Goal: Book appointment/travel/reservation

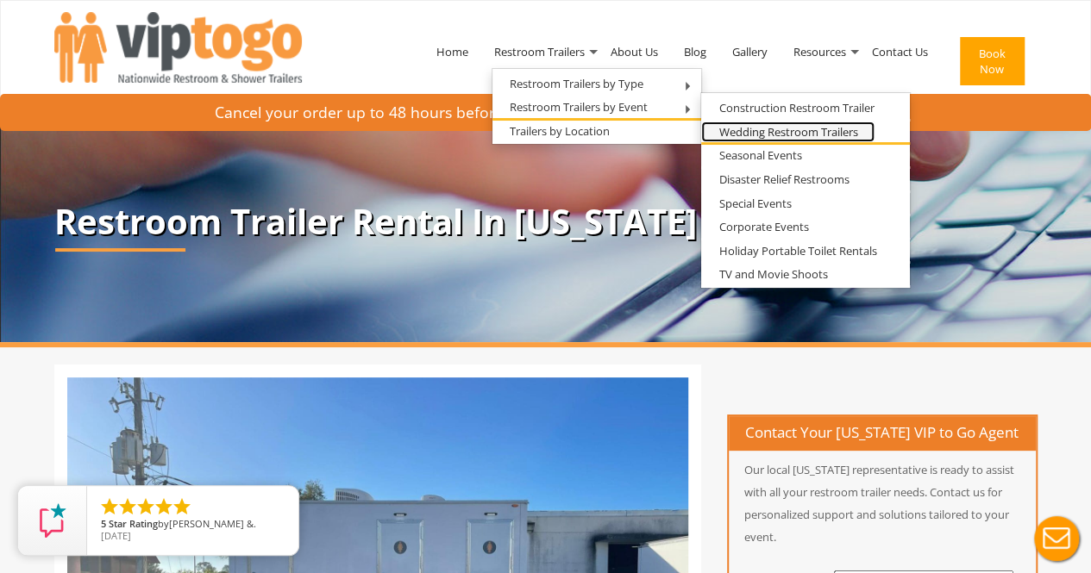
click at [772, 132] on link "Wedding Restroom Trailers" at bounding box center [787, 133] width 173 height 22
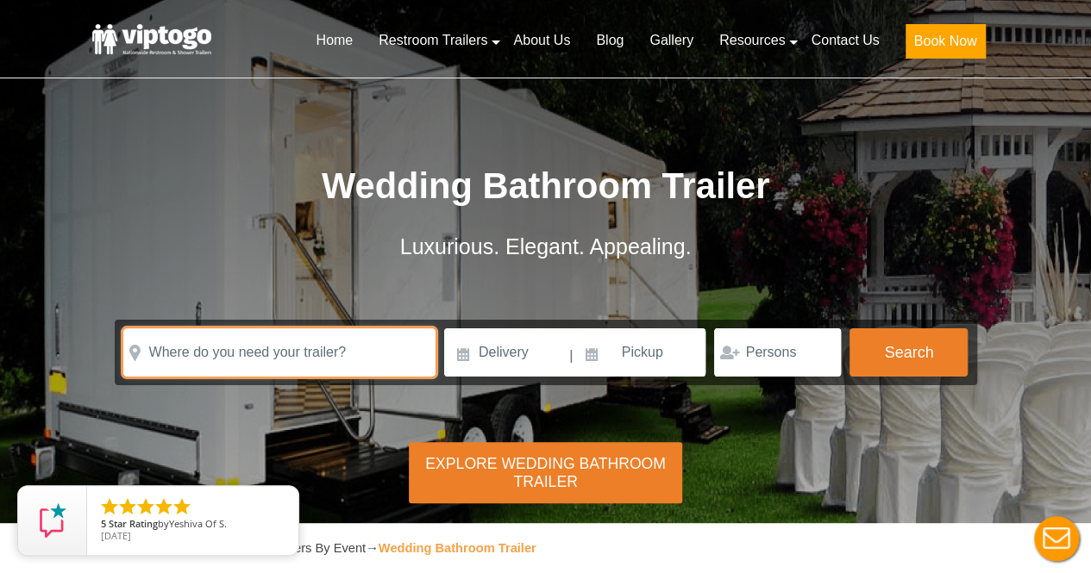
click at [314, 351] on input "text" at bounding box center [279, 352] width 312 height 48
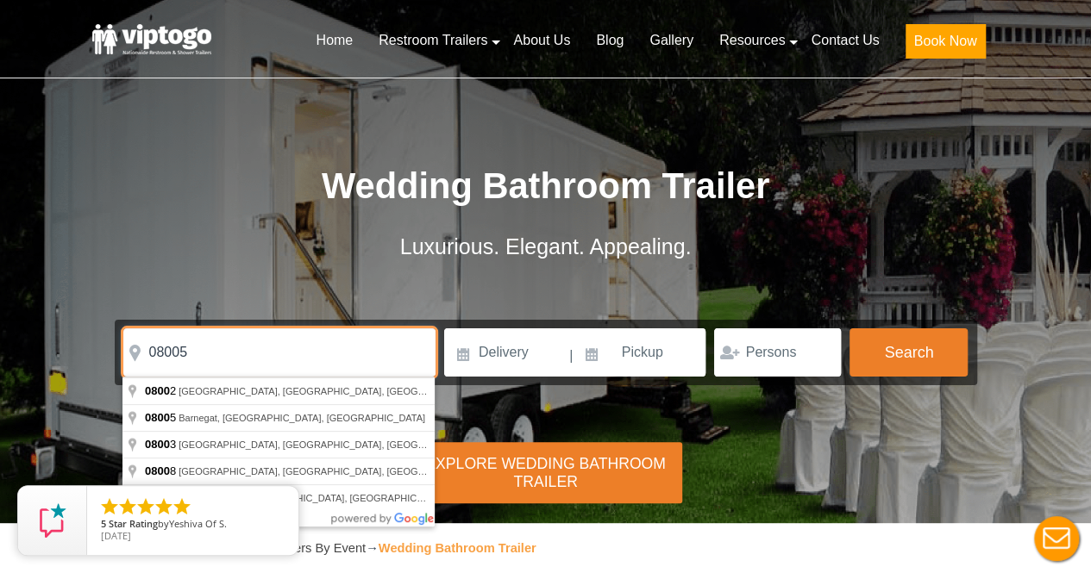
type input "08005"
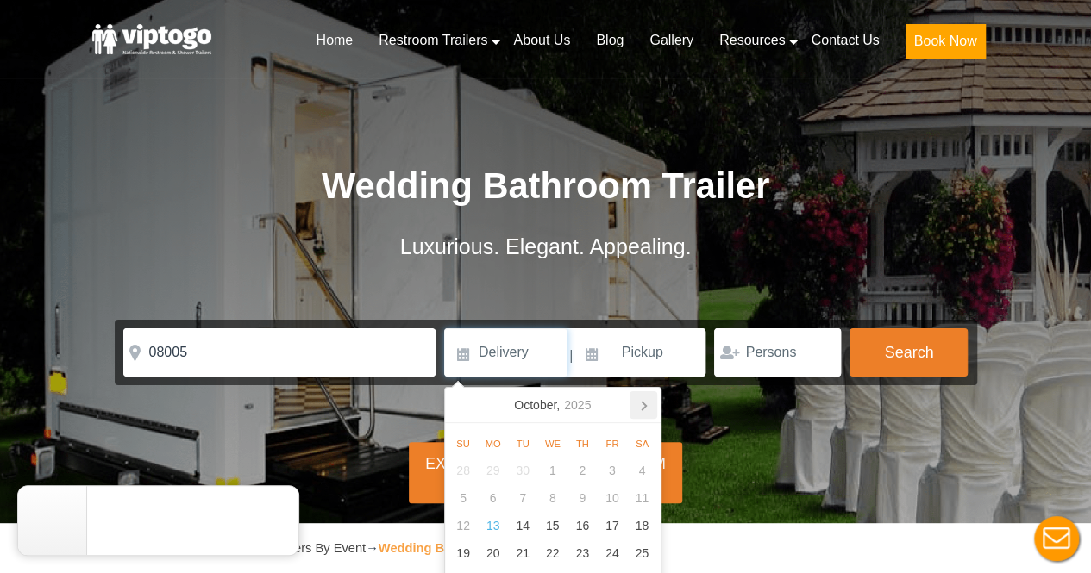
click at [647, 406] on icon at bounding box center [643, 405] width 28 height 28
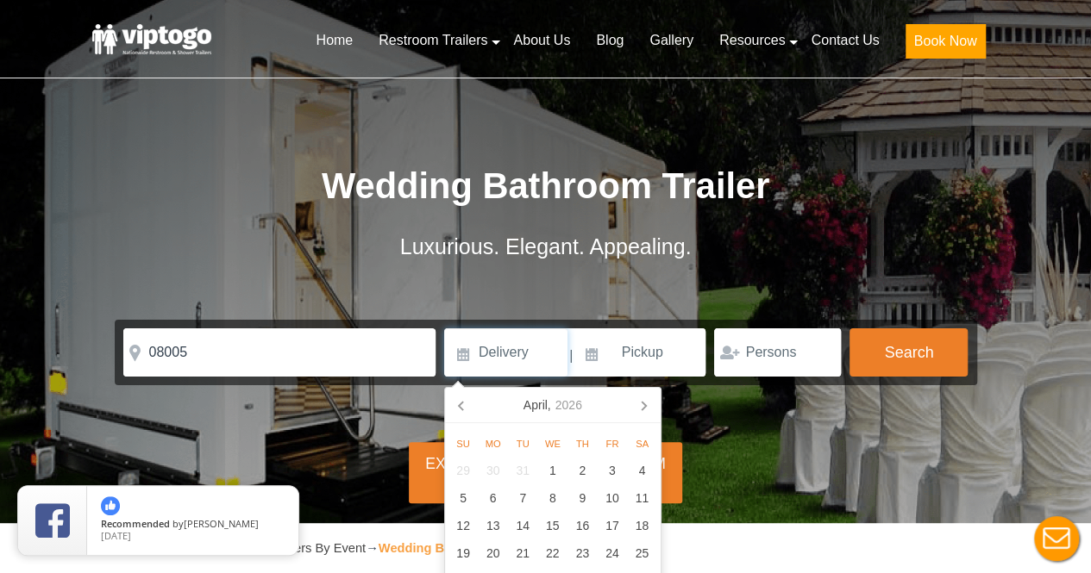
click at [647, 406] on icon at bounding box center [643, 405] width 28 height 28
click at [638, 525] on div "16" at bounding box center [642, 526] width 30 height 28
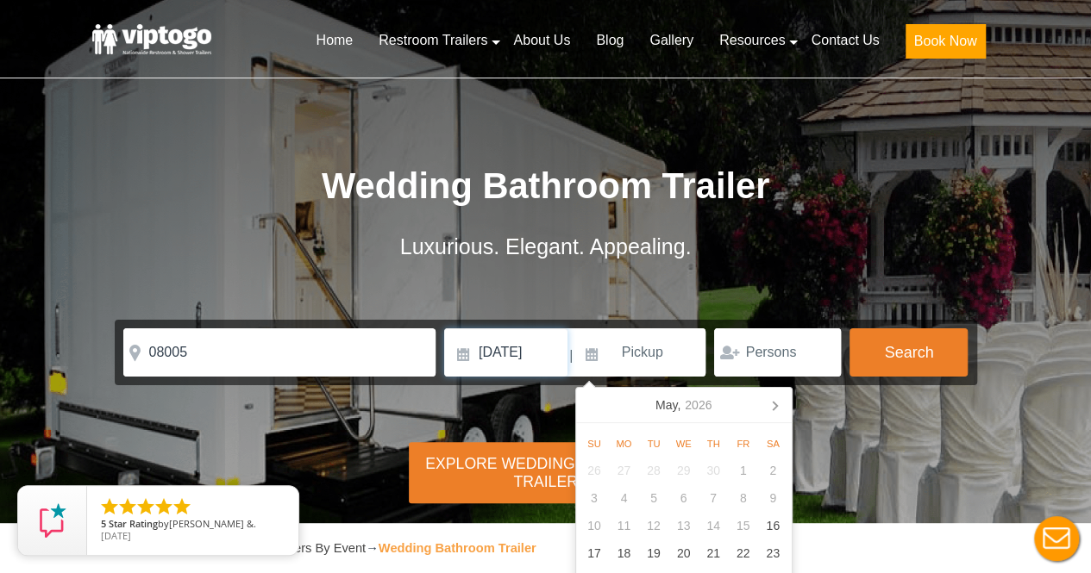
click at [534, 356] on input "[DATE]" at bounding box center [505, 352] width 123 height 48
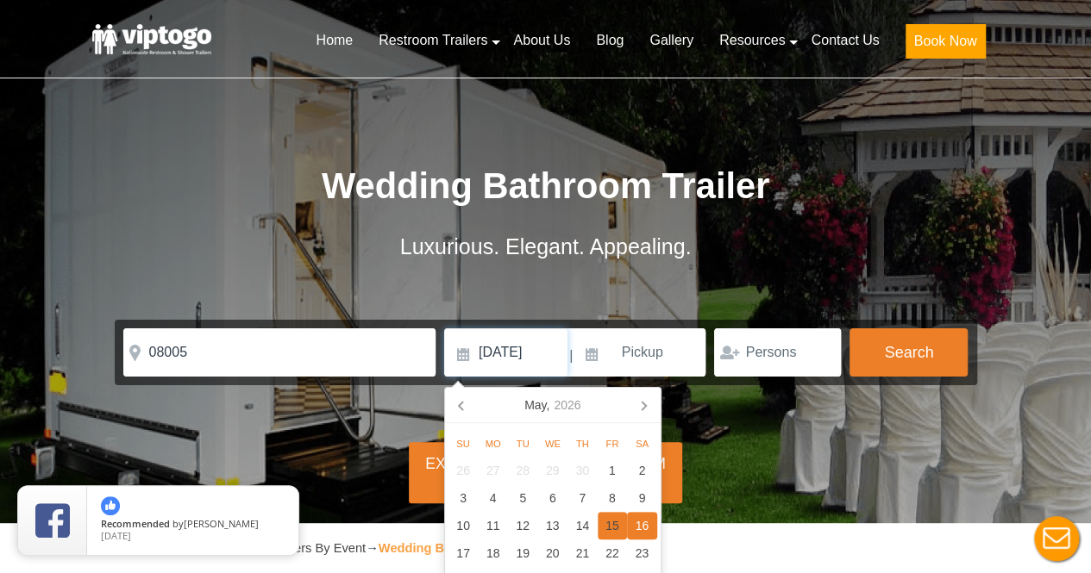
click at [616, 530] on div "15" at bounding box center [612, 526] width 30 height 28
type input "[DATE]"
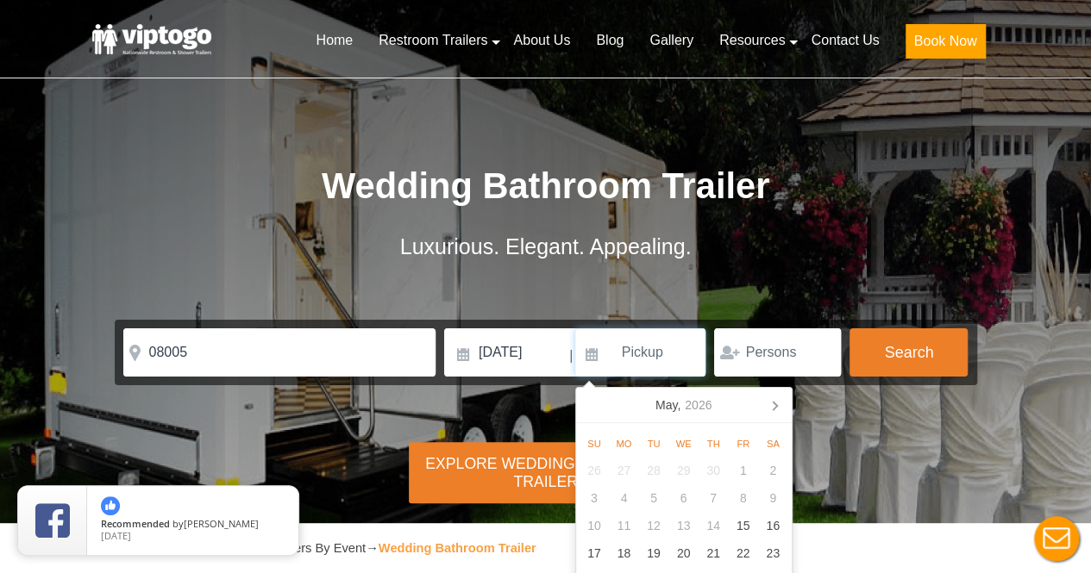
click at [658, 353] on input at bounding box center [640, 352] width 131 height 48
click at [628, 556] on div "18" at bounding box center [624, 554] width 30 height 28
type input "[DATE]"
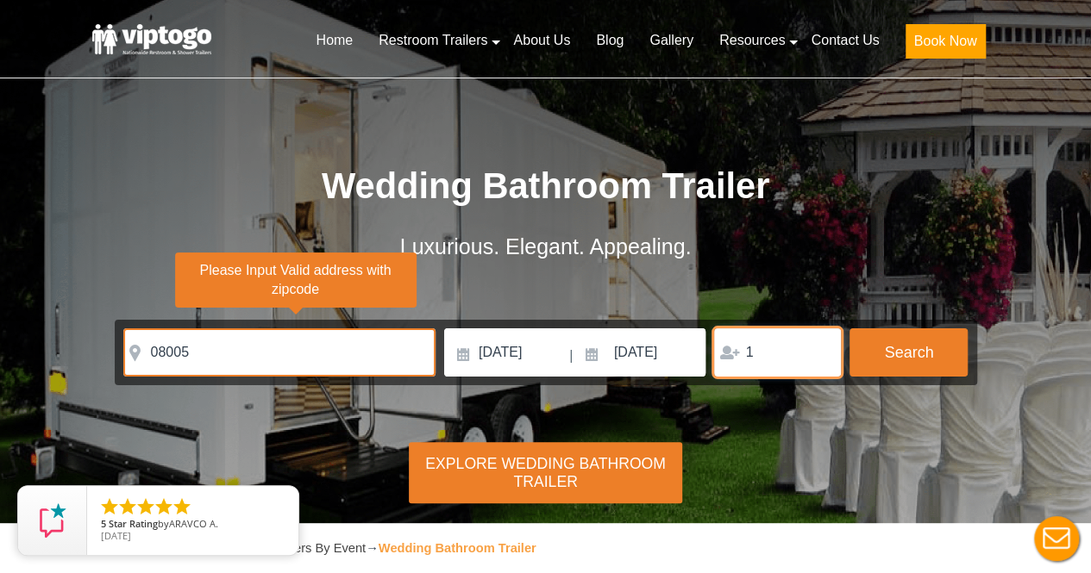
click at [817, 346] on input "1" at bounding box center [777, 352] width 127 height 48
click at [817, 346] on input "2" at bounding box center [777, 352] width 127 height 48
drag, startPoint x: 785, startPoint y: 371, endPoint x: 723, endPoint y: 366, distance: 62.3
click at [723, 366] on input "2" at bounding box center [777, 352] width 127 height 48
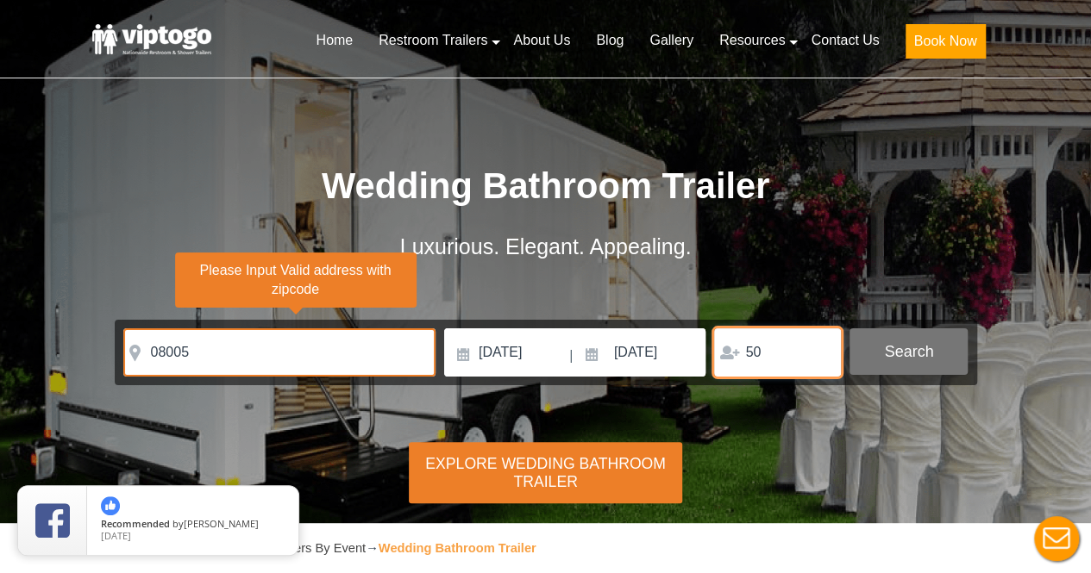
type input "50"
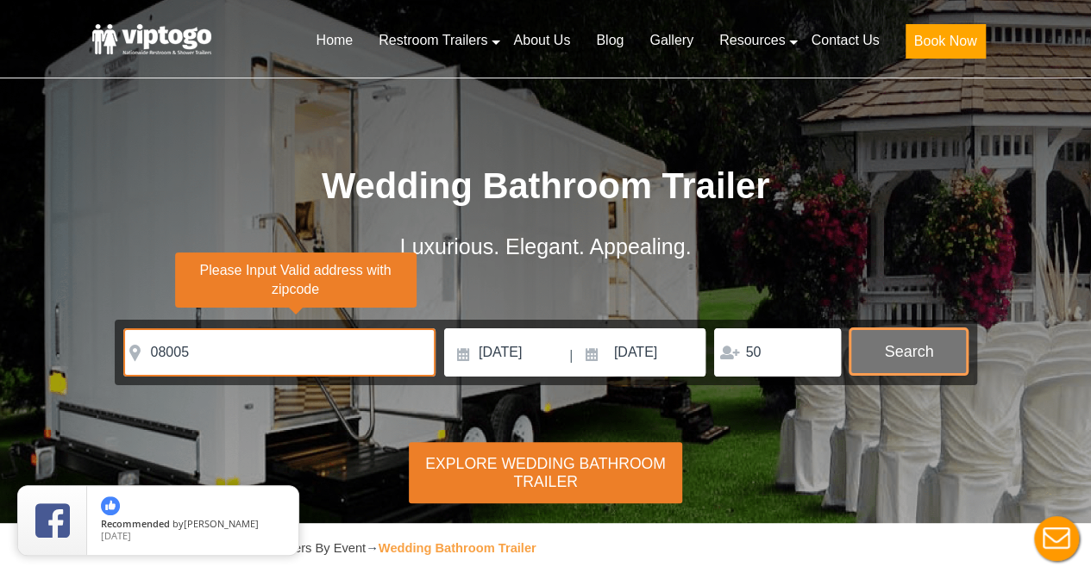
click at [892, 359] on button "Search" at bounding box center [908, 351] width 118 height 47
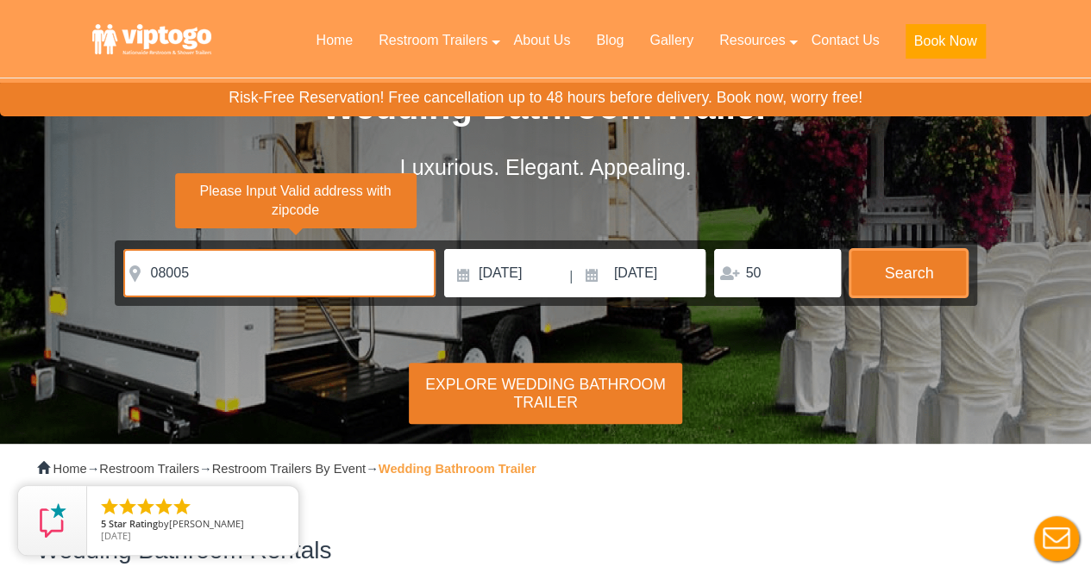
scroll to position [128, 0]
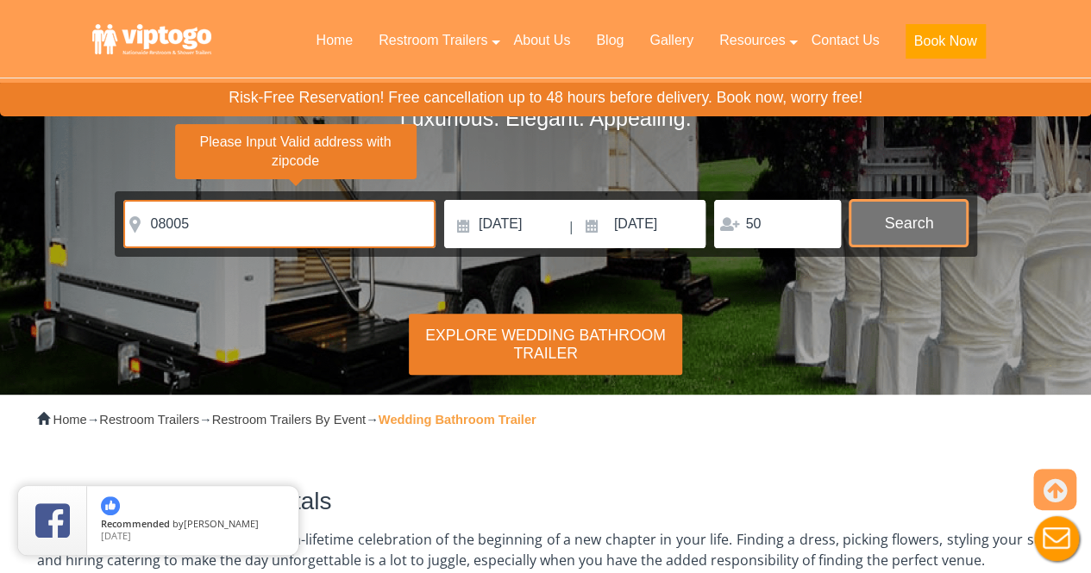
click at [897, 225] on button "Search" at bounding box center [908, 223] width 118 height 47
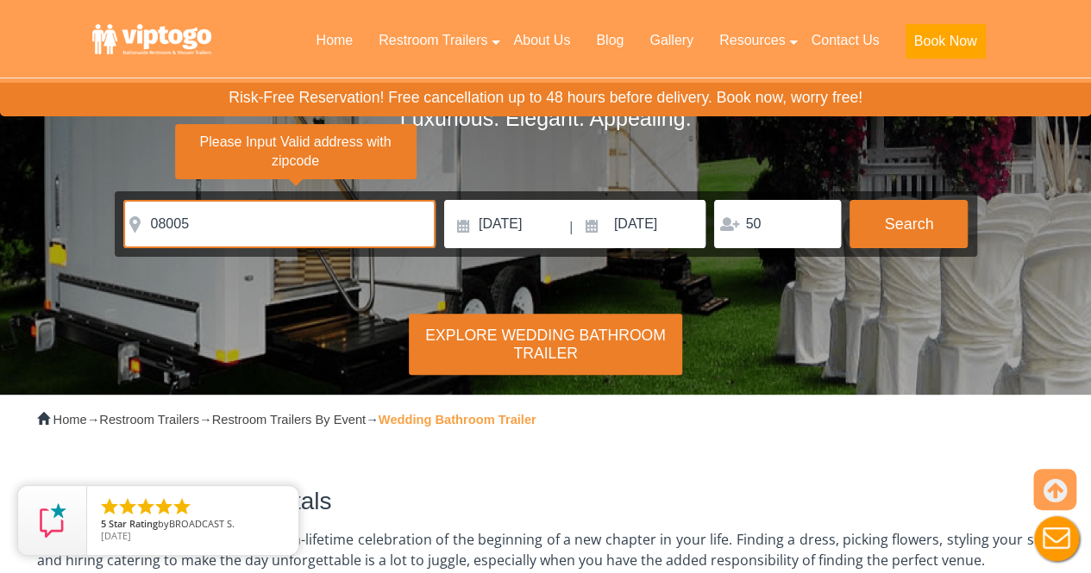
drag, startPoint x: 897, startPoint y: 225, endPoint x: 949, endPoint y: 435, distance: 216.6
drag, startPoint x: 528, startPoint y: 341, endPoint x: 827, endPoint y: 490, distance: 333.5
click at [827, 490] on h2 "Wedding Bathroom Rentals" at bounding box center [545, 502] width 1017 height 27
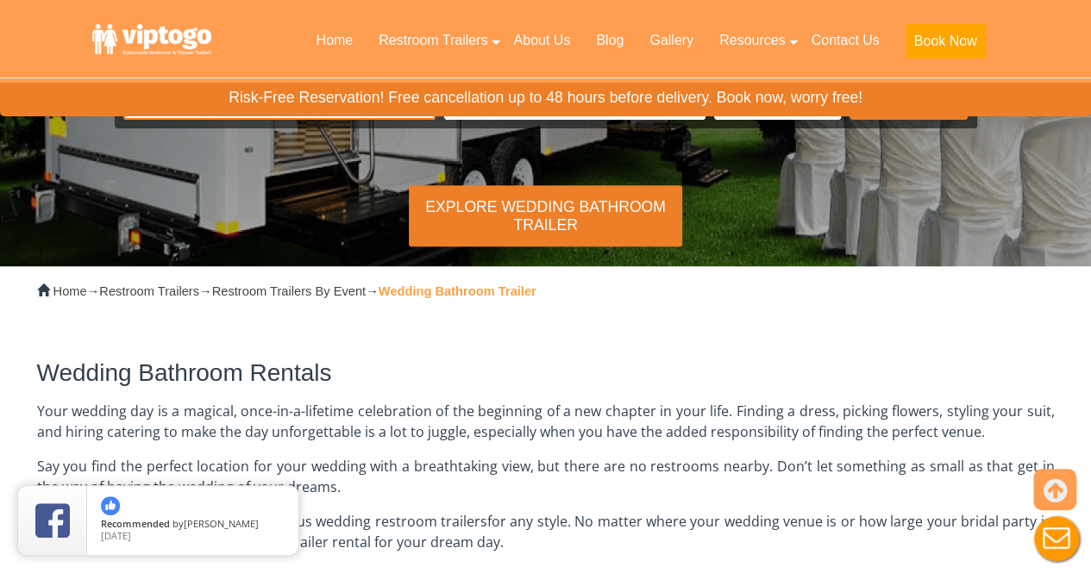
scroll to position [85, 0]
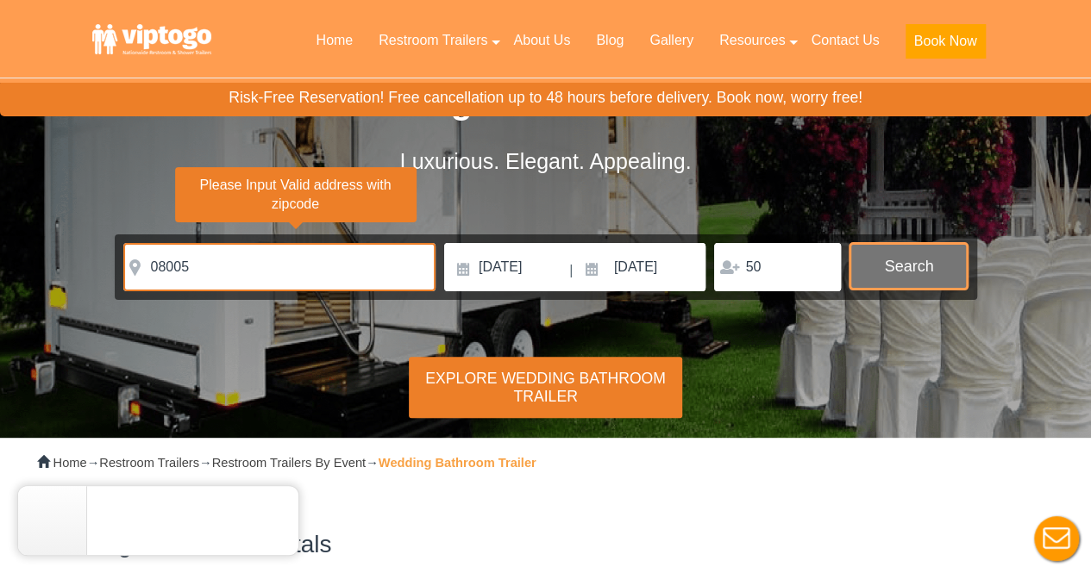
click at [924, 272] on button "Search" at bounding box center [908, 266] width 118 height 47
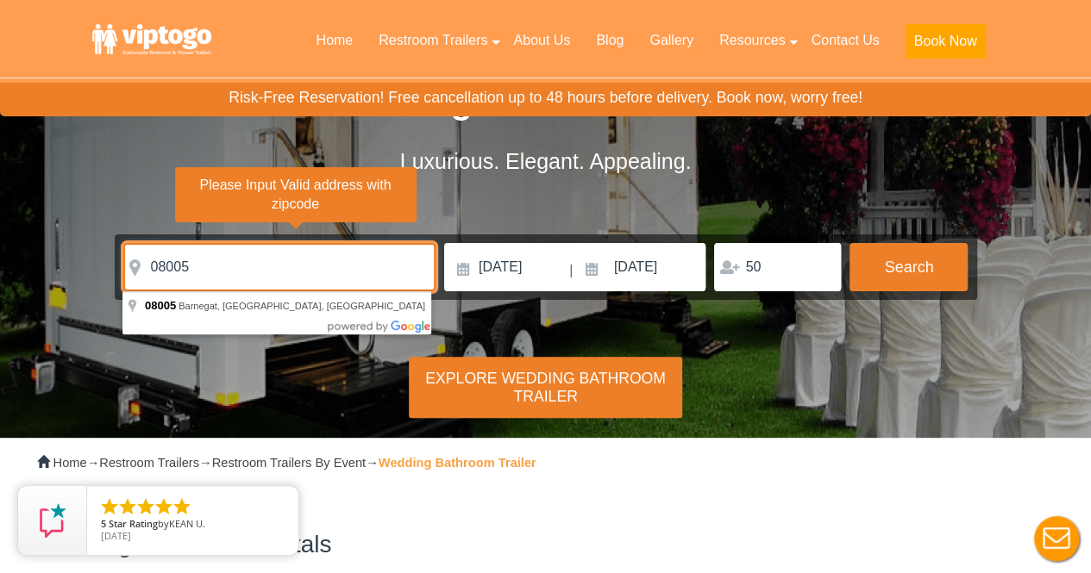
click at [310, 244] on input "08005" at bounding box center [279, 267] width 312 height 48
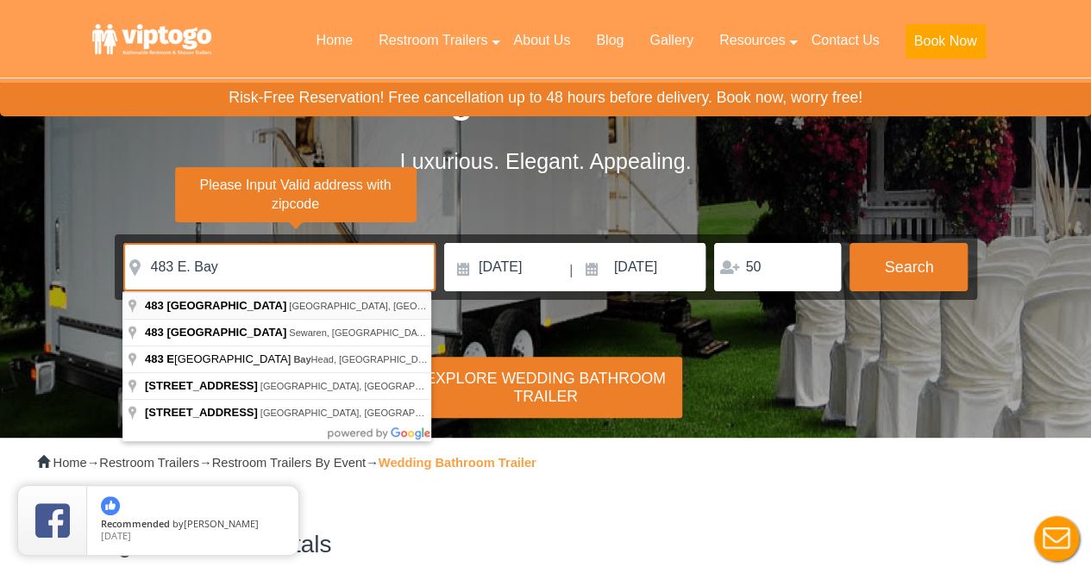
type input "[STREET_ADDRESS]"
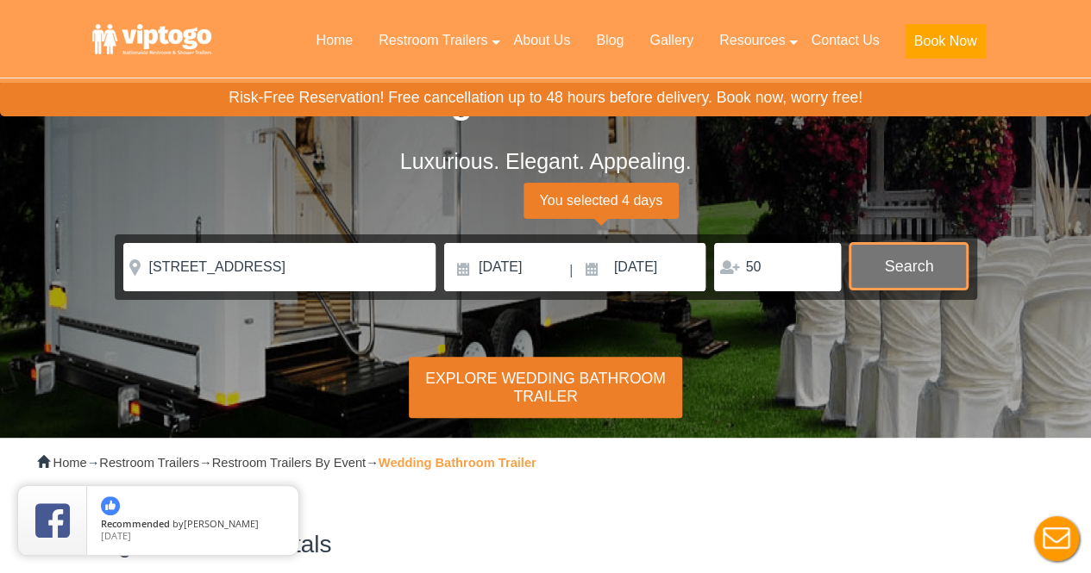
click at [932, 261] on button "Search" at bounding box center [908, 266] width 118 height 47
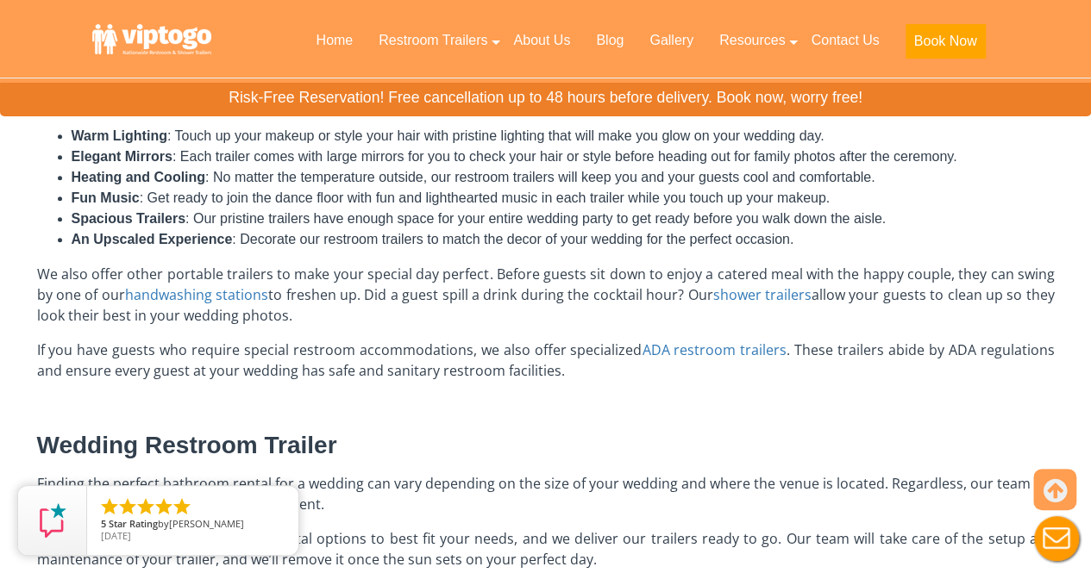
scroll to position [1469, 0]
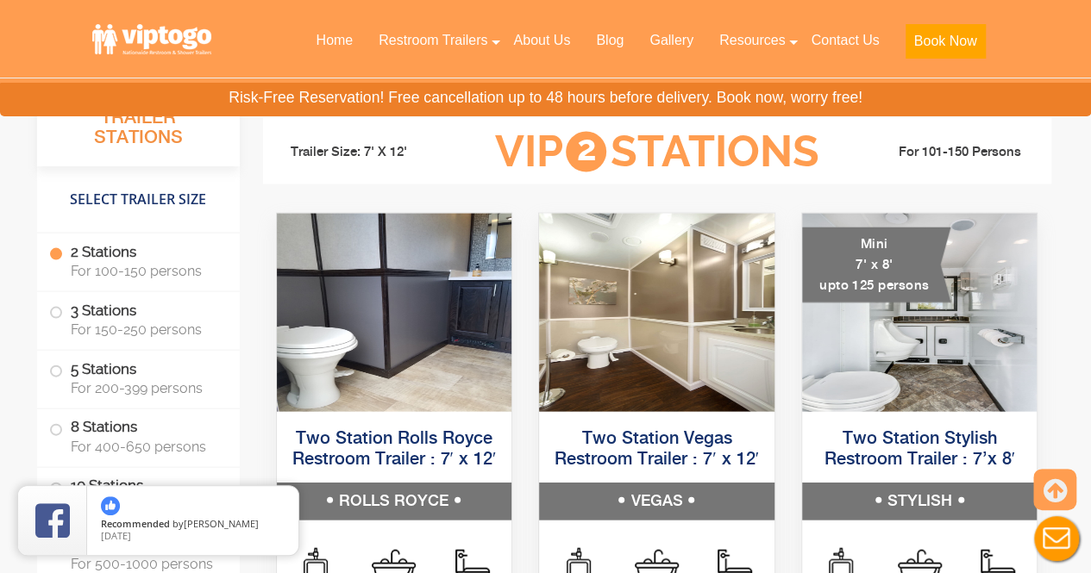
scroll to position [1181, 0]
